Goal: Transaction & Acquisition: Obtain resource

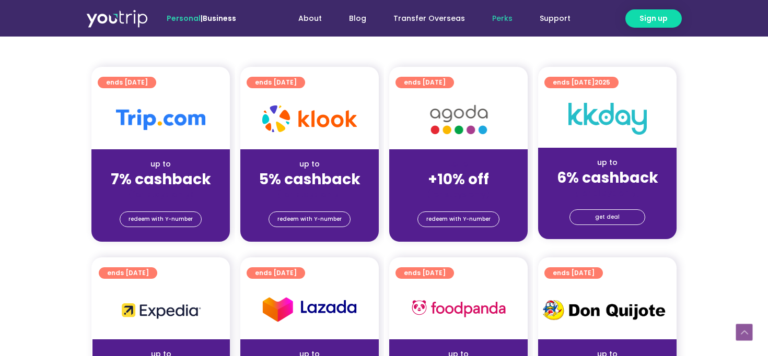
scroll to position [235, 0]
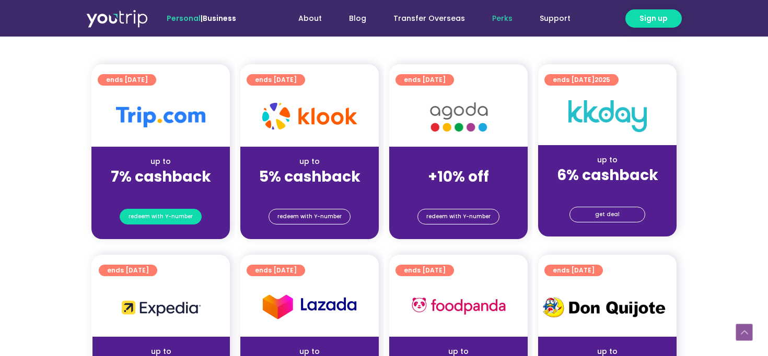
click at [141, 219] on span "redeem with Y-number" at bounding box center [161, 217] width 64 height 15
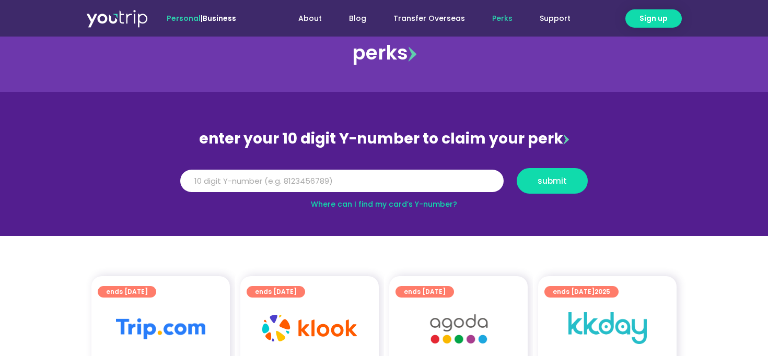
scroll to position [22, 0]
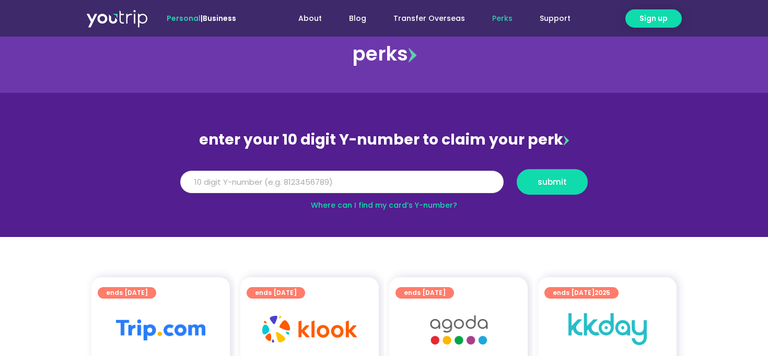
click at [202, 186] on input "Y Number" at bounding box center [341, 182] width 323 height 23
type input "8843579852"
click at [537, 185] on span "submit" at bounding box center [552, 182] width 53 height 8
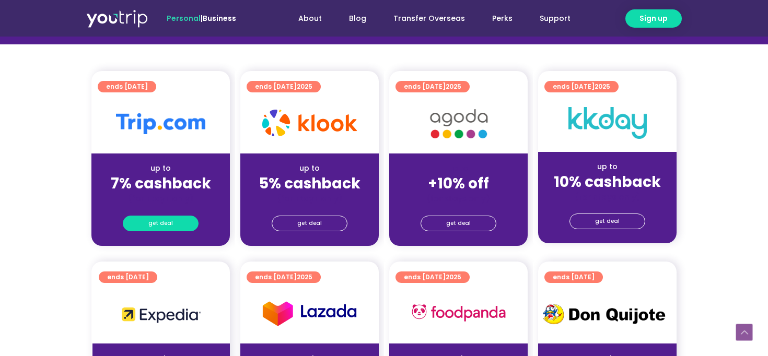
scroll to position [240, 0]
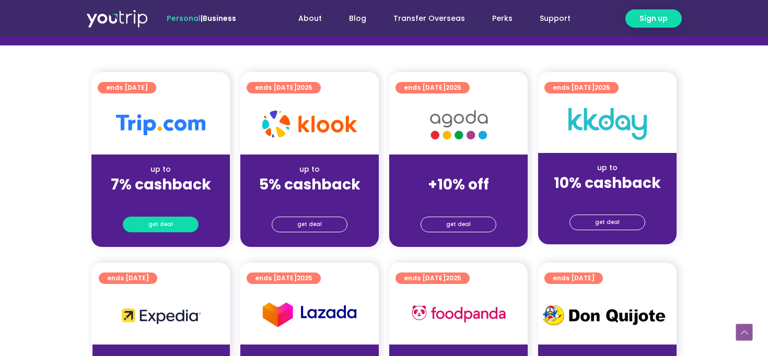
click at [154, 227] on span "get deal" at bounding box center [160, 224] width 25 height 15
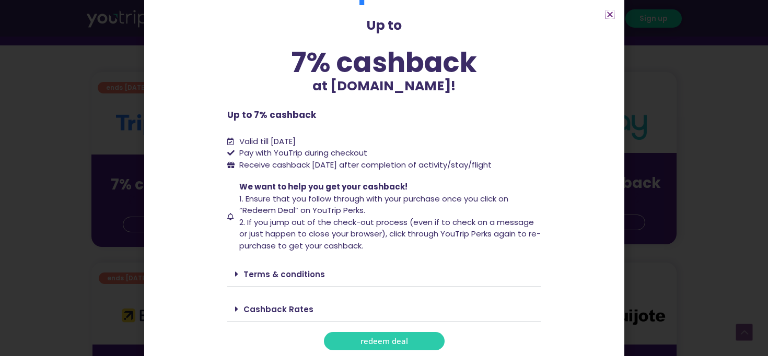
scroll to position [50, 0]
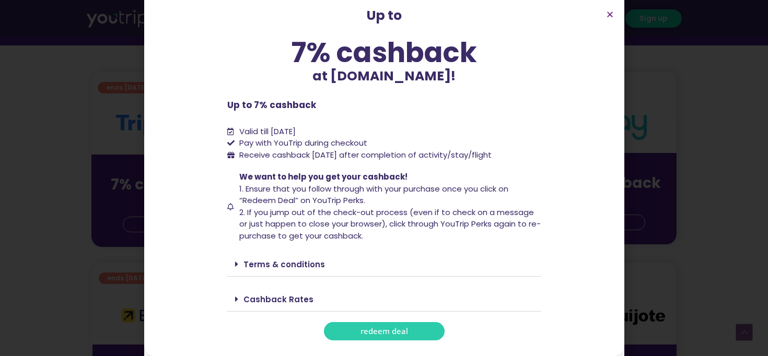
click at [284, 301] on link "Cashback Rates" at bounding box center [279, 299] width 70 height 11
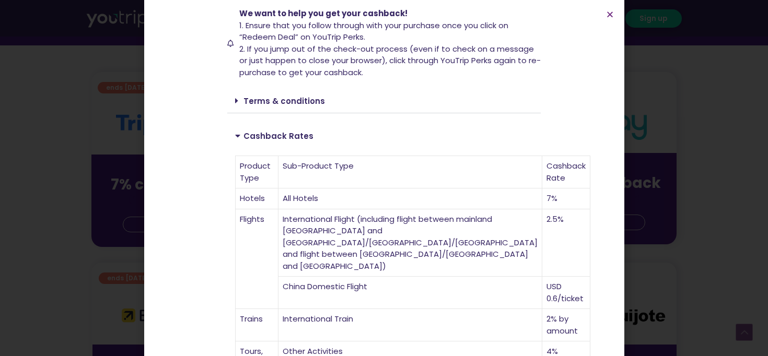
scroll to position [208, 0]
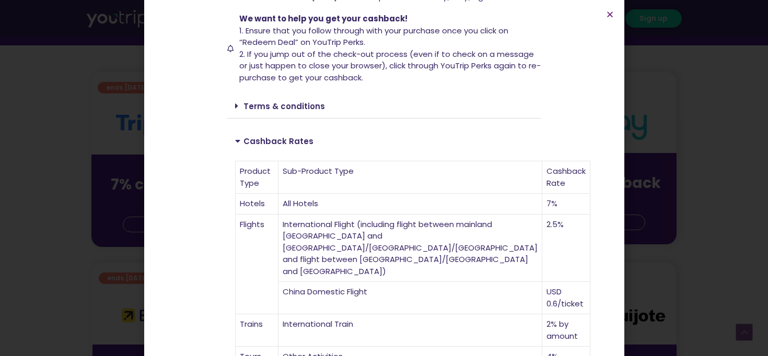
click at [272, 111] on link "Terms & conditions" at bounding box center [285, 106] width 82 height 11
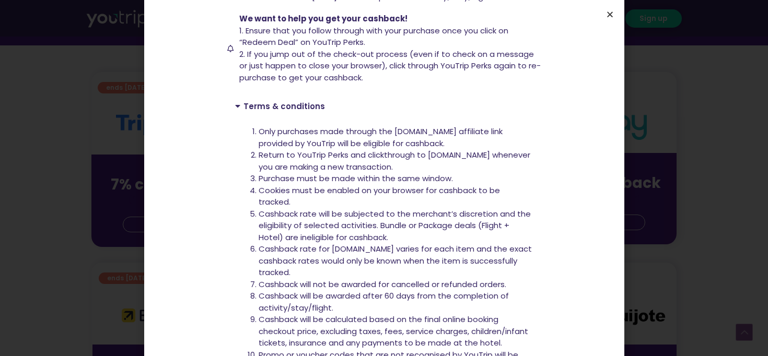
click at [608, 14] on icon "Close" at bounding box center [610, 14] width 8 height 8
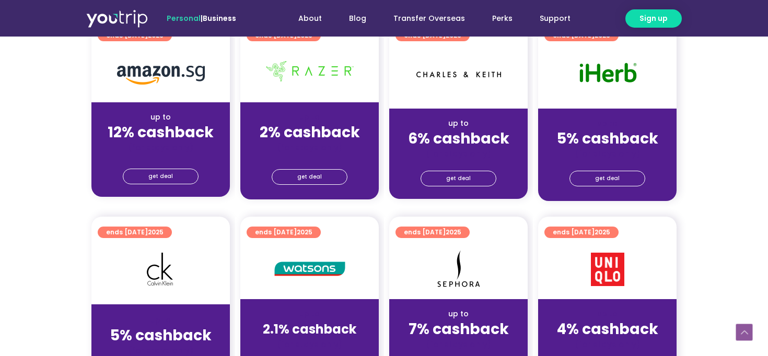
scroll to position [678, 0]
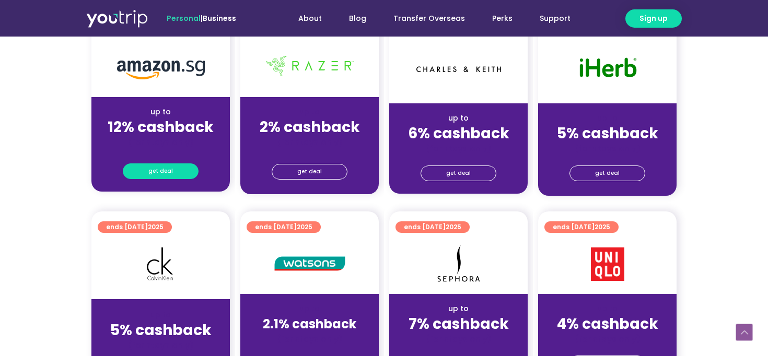
click at [169, 171] on span "get deal" at bounding box center [160, 171] width 25 height 15
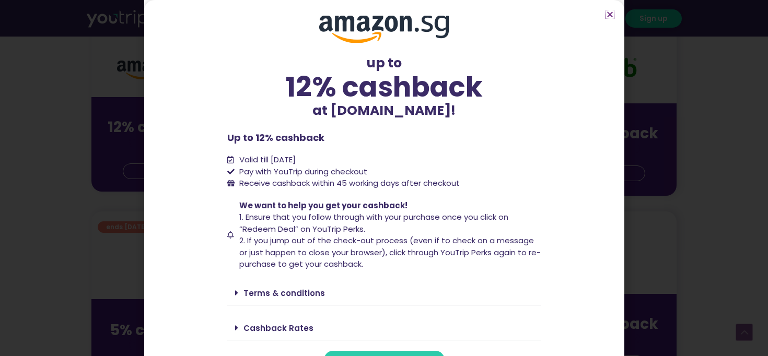
scroll to position [29, 0]
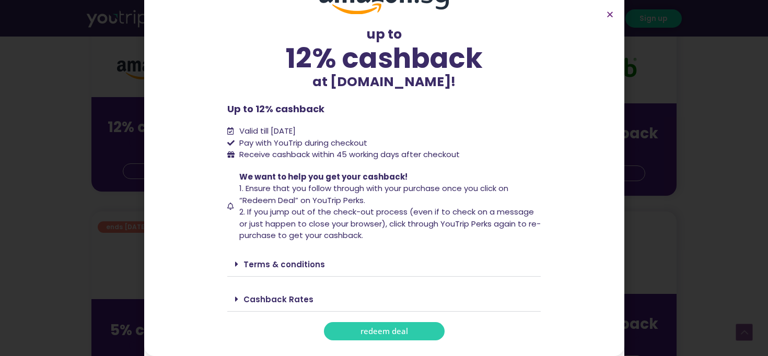
click at [278, 292] on div "Cashback Rates" at bounding box center [384, 299] width 314 height 25
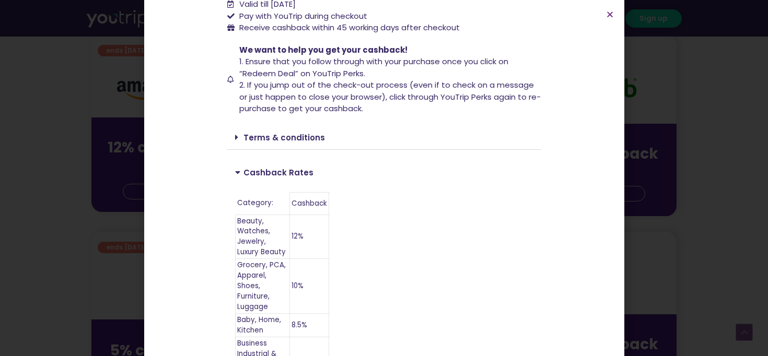
scroll to position [42, 0]
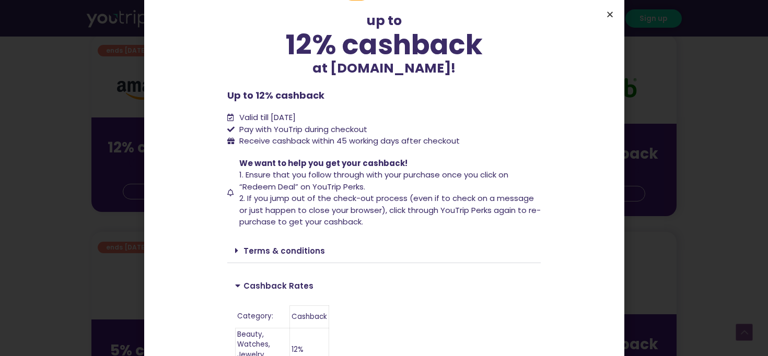
click at [608, 13] on icon "Close" at bounding box center [610, 14] width 8 height 8
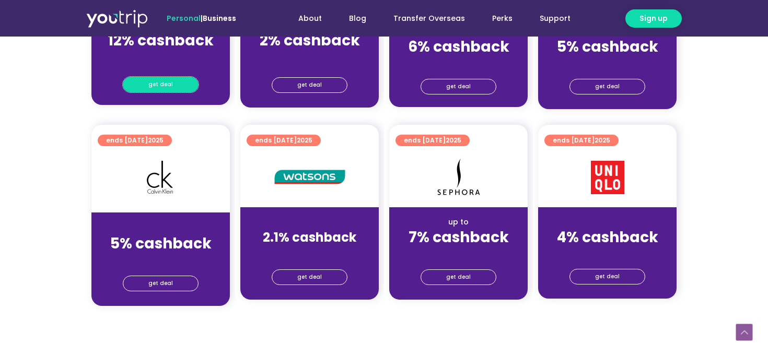
scroll to position [766, 0]
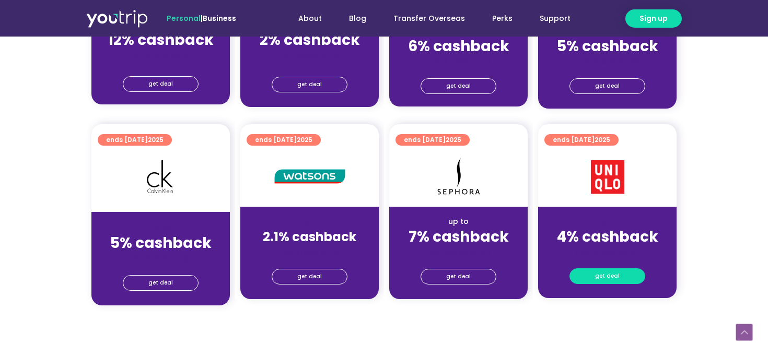
click at [584, 275] on link "get deal" at bounding box center [608, 277] width 76 height 16
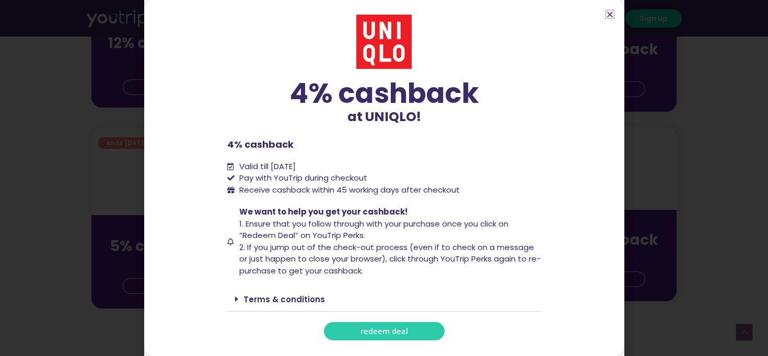
scroll to position [760, 0]
click at [608, 16] on icon "Close" at bounding box center [610, 14] width 8 height 8
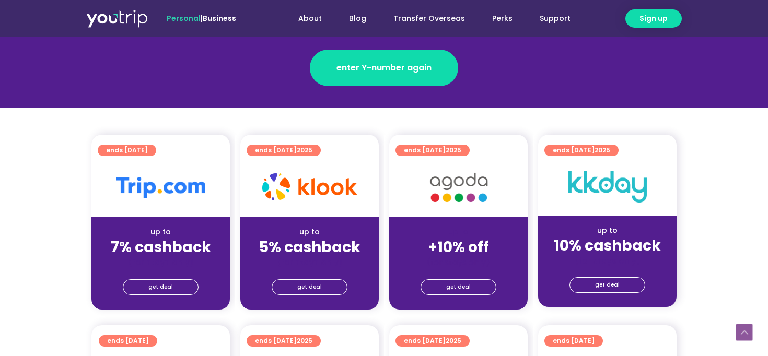
scroll to position [0, 0]
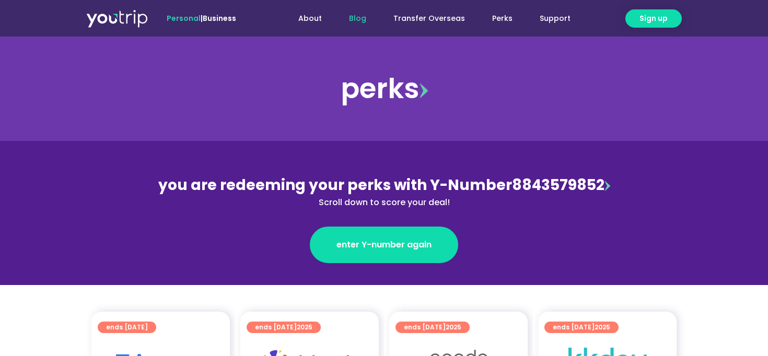
click at [373, 23] on link "Blog" at bounding box center [357, 18] width 44 height 19
